Goal: Find specific page/section: Find specific page/section

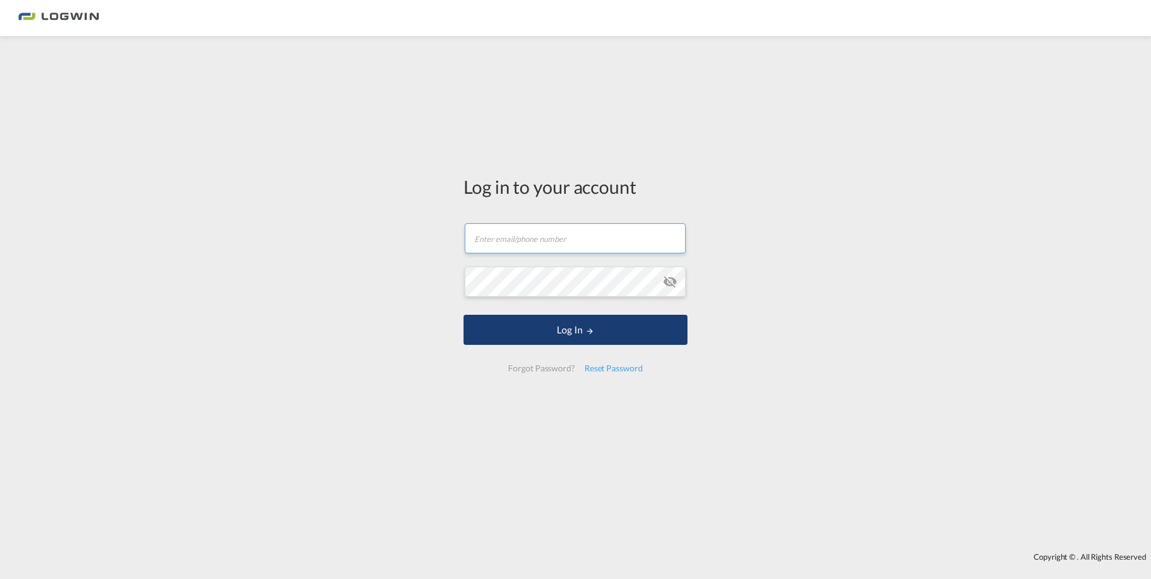
type input "[EMAIL_ADDRESS][PERSON_NAME][DOMAIN_NAME]"
click at [580, 326] on button "Log In" at bounding box center [576, 330] width 224 height 30
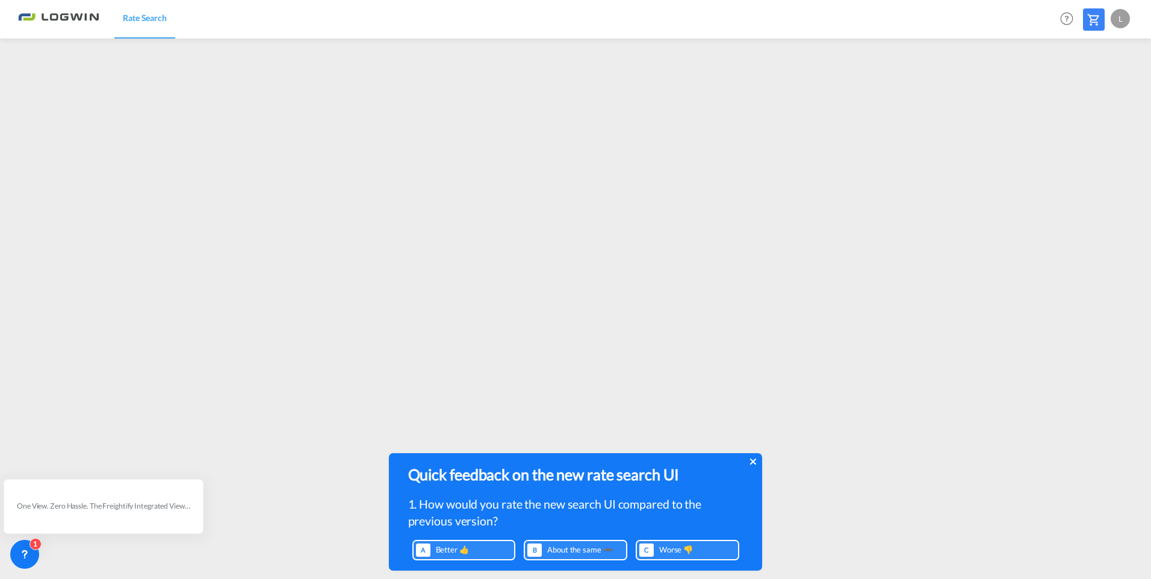
click at [754, 463] on icon at bounding box center [753, 462] width 6 height 6
